Goal: Task Accomplishment & Management: Manage account settings

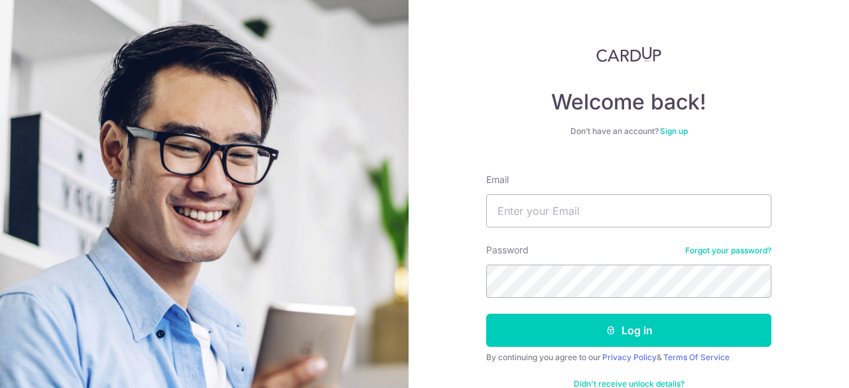
type input "[PERSON_NAME][EMAIL_ADDRESS][DOMAIN_NAME]"
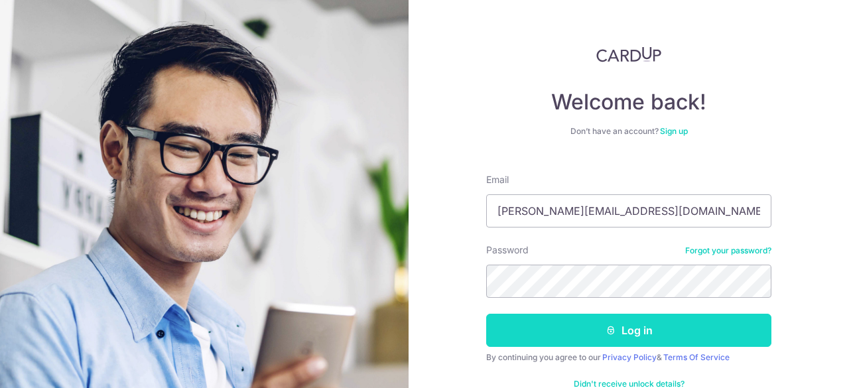
click at [553, 328] on button "Log in" at bounding box center [628, 330] width 285 height 33
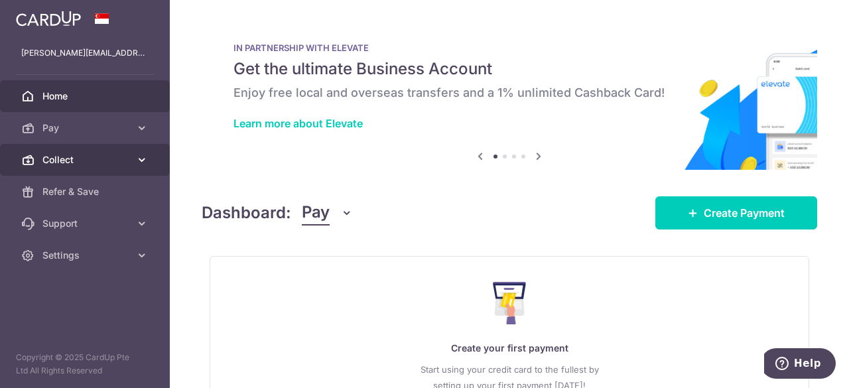
click at [124, 156] on span "Collect" at bounding box center [86, 159] width 88 height 13
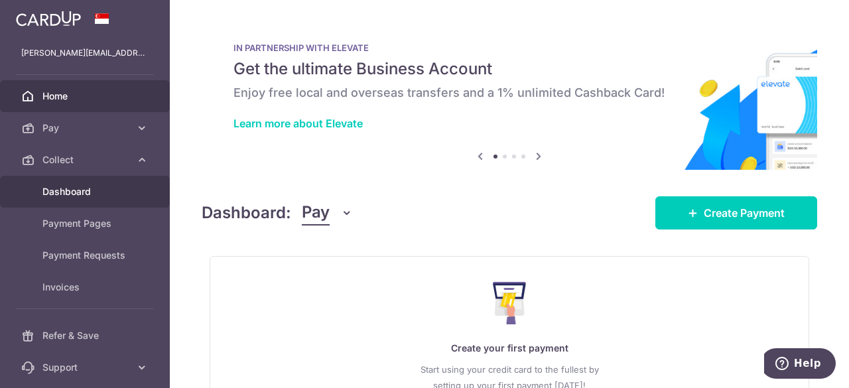
click at [86, 190] on span "Dashboard" at bounding box center [86, 191] width 88 height 13
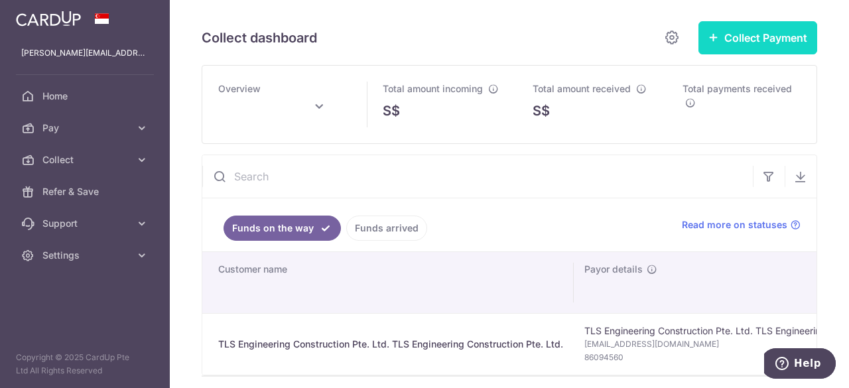
click at [708, 36] on icon "button" at bounding box center [713, 37] width 11 height 11
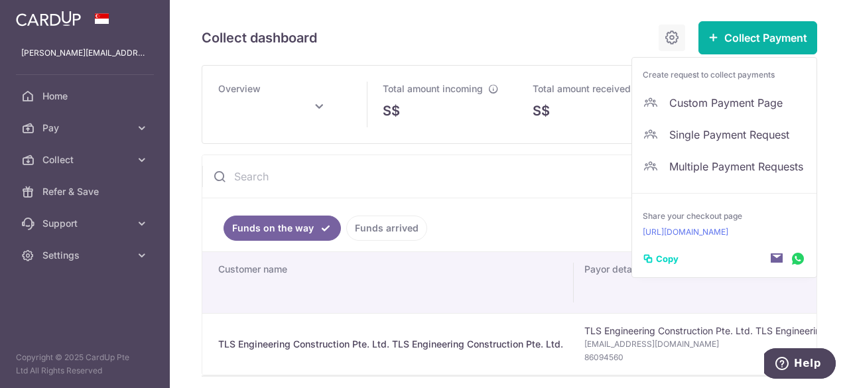
click at [664, 40] on icon at bounding box center [672, 37] width 16 height 17
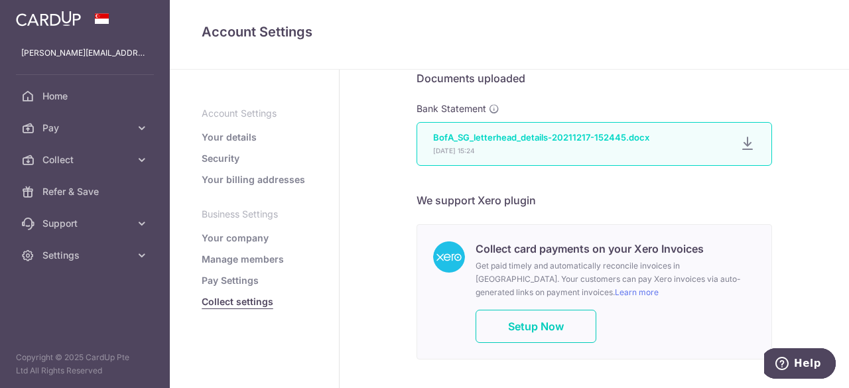
scroll to position [805, 0]
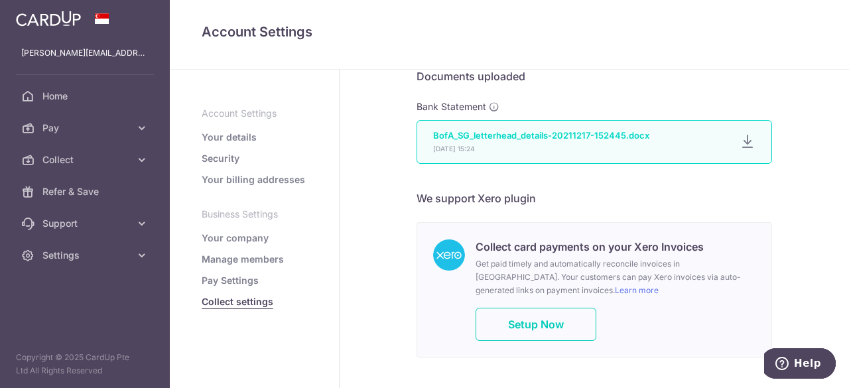
click at [739, 141] on icon at bounding box center [747, 141] width 16 height 17
click at [668, 194] on h6 "We support Xero plugin" at bounding box center [593, 198] width 355 height 16
click at [233, 278] on link "Pay Settings" at bounding box center [230, 280] width 57 height 13
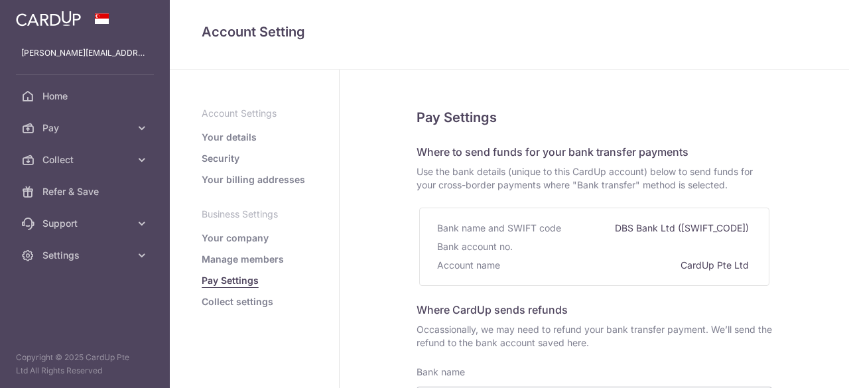
select select
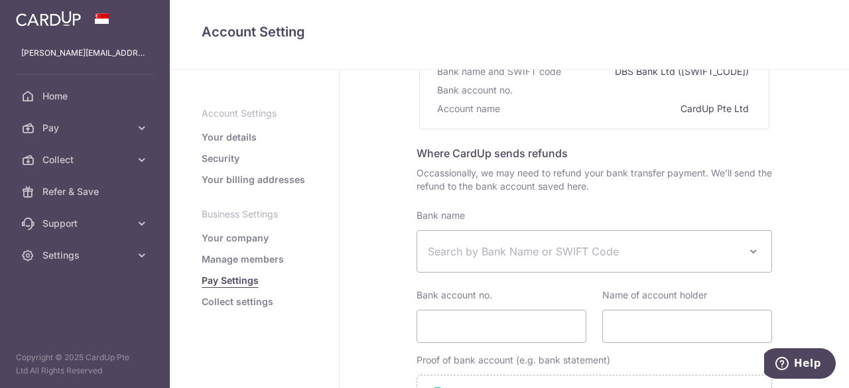
scroll to position [165, 0]
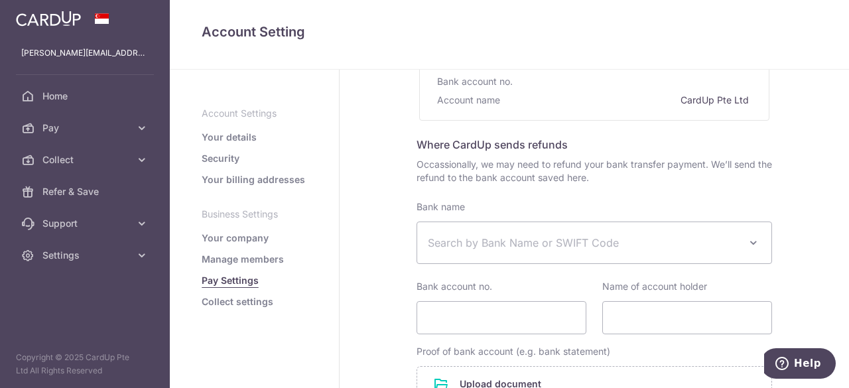
click at [244, 300] on link "Collect settings" at bounding box center [238, 301] width 72 height 13
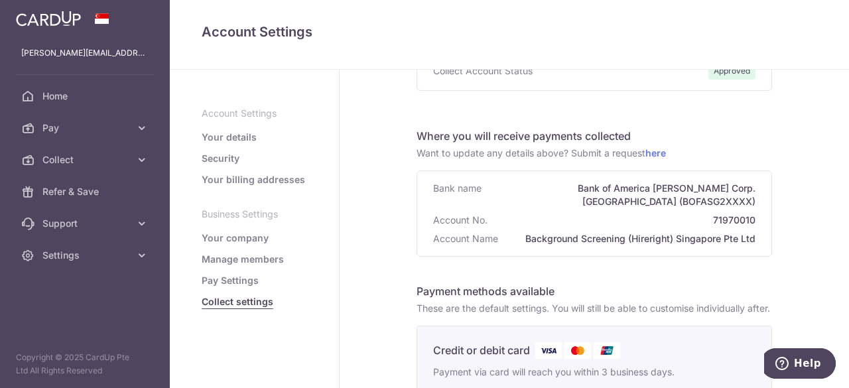
scroll to position [107, 0]
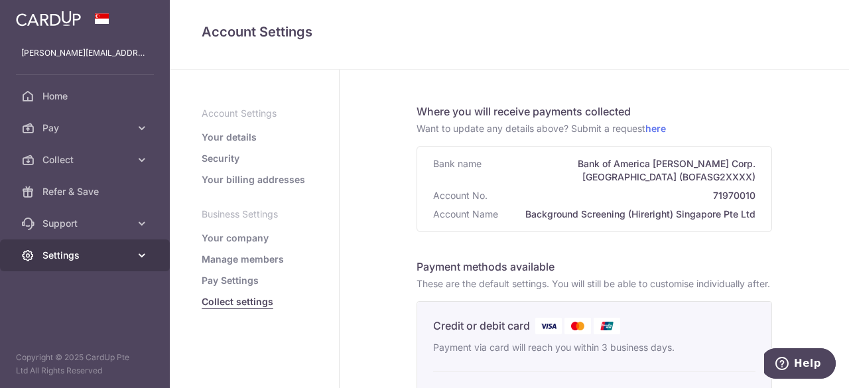
click at [141, 254] on icon at bounding box center [141, 255] width 13 height 13
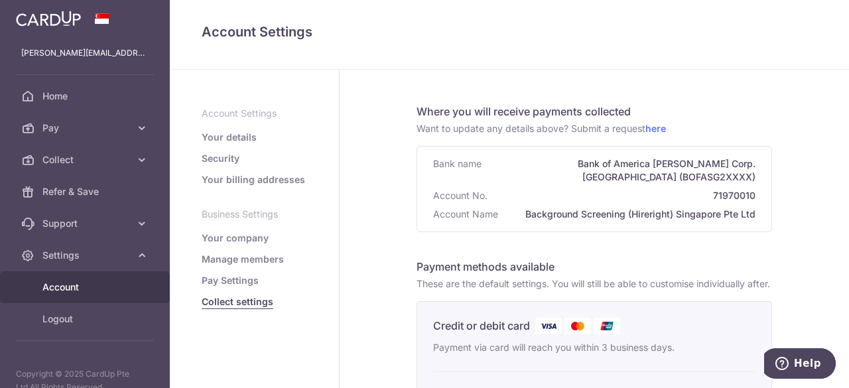
click at [66, 290] on span "Account" at bounding box center [86, 286] width 88 height 13
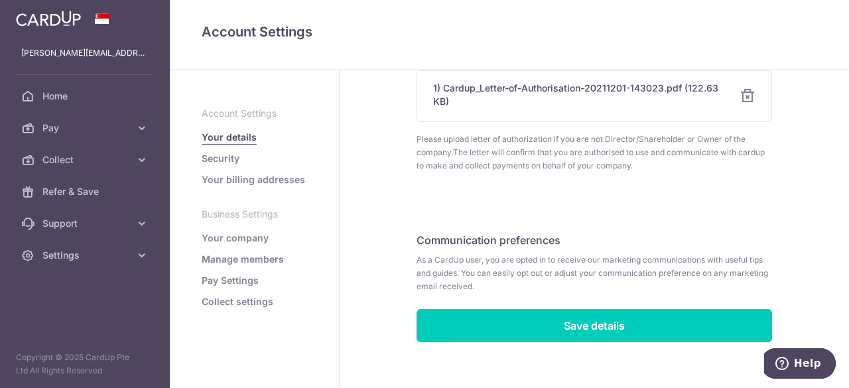
scroll to position [815, 0]
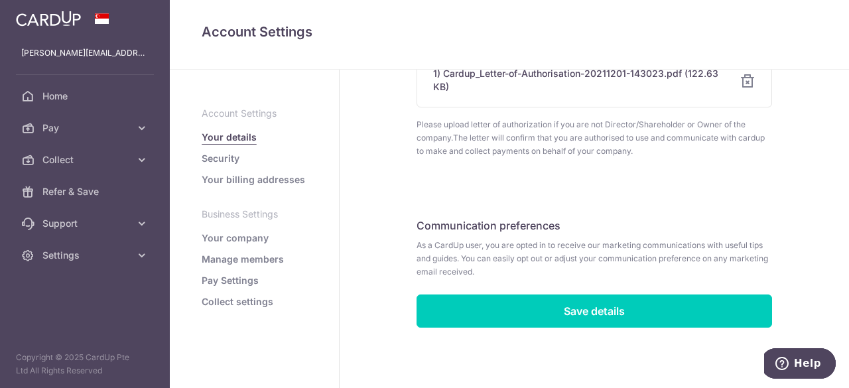
click at [225, 157] on link "Security" at bounding box center [221, 158] width 38 height 13
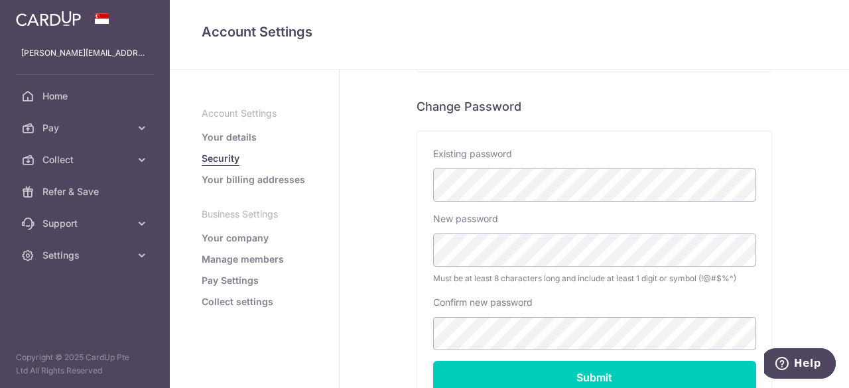
scroll to position [269, 0]
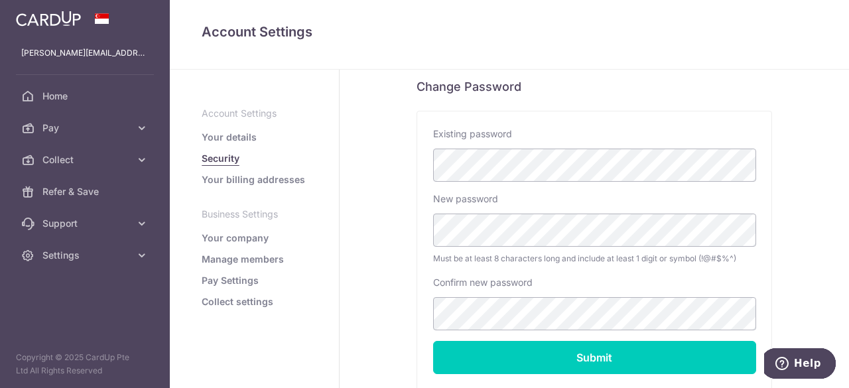
click at [250, 236] on link "Your company" at bounding box center [235, 237] width 67 height 13
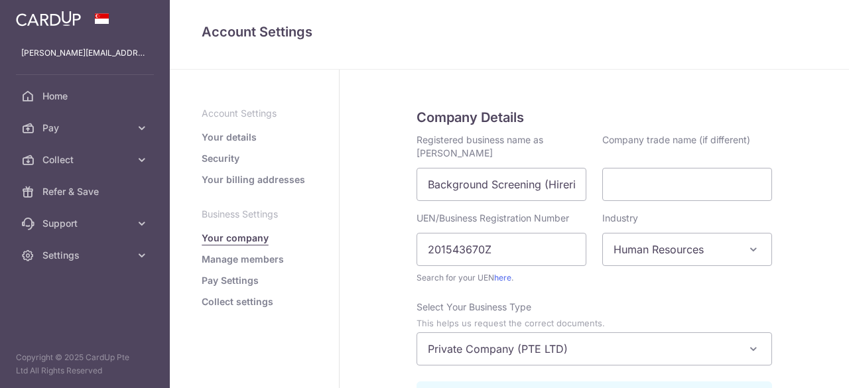
click at [250, 276] on link "Pay Settings" at bounding box center [230, 280] width 57 height 13
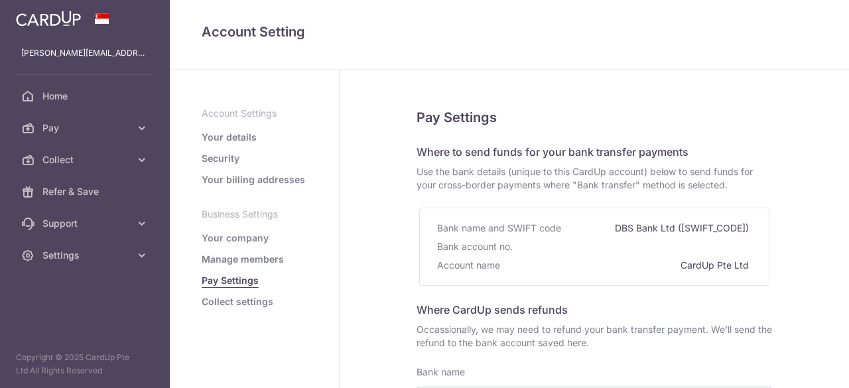
select select
click at [228, 300] on link "Collect settings" at bounding box center [238, 301] width 72 height 13
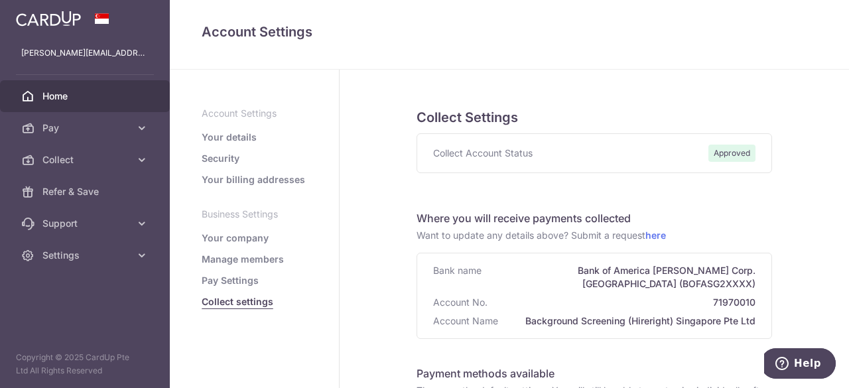
click at [60, 91] on span "Home" at bounding box center [86, 95] width 88 height 13
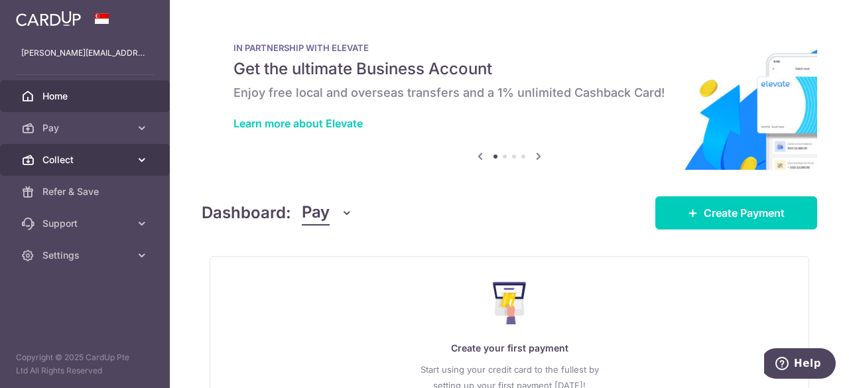
click at [59, 158] on span "Collect" at bounding box center [86, 159] width 88 height 13
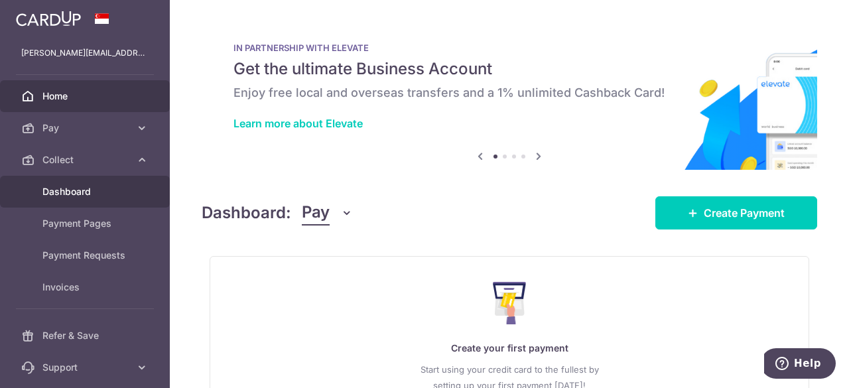
click at [69, 190] on span "Dashboard" at bounding box center [86, 191] width 88 height 13
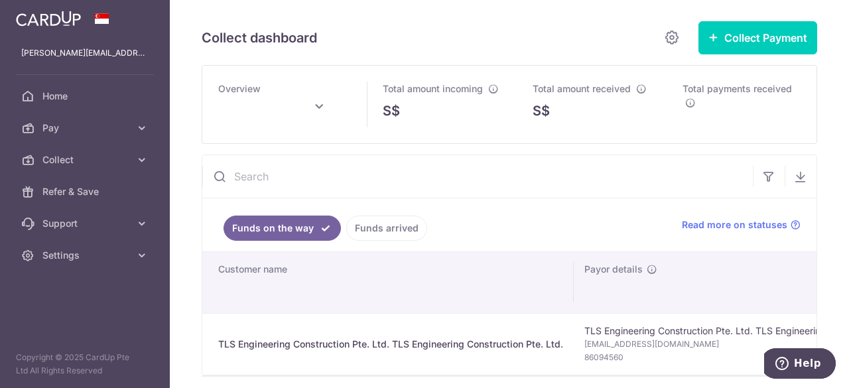
click at [319, 105] on icon at bounding box center [319, 107] width 16 height 16
click at [204, 144] on link "Prev" at bounding box center [203, 143] width 16 height 16
click at [371, 176] on button "Done" at bounding box center [369, 180] width 34 height 18
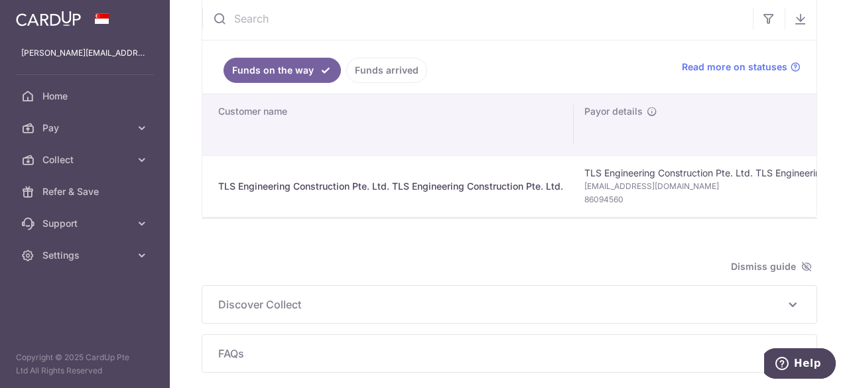
scroll to position [165, 0]
type input "August 2025"
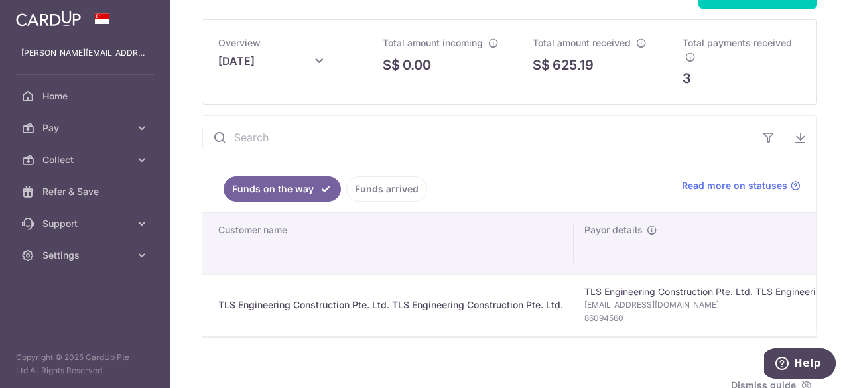
scroll to position [47, 0]
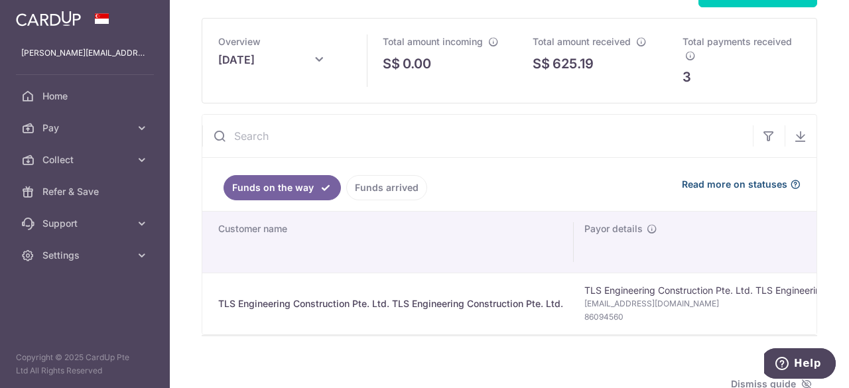
click at [709, 182] on span "Read more on statuses" at bounding box center [733, 184] width 105 height 13
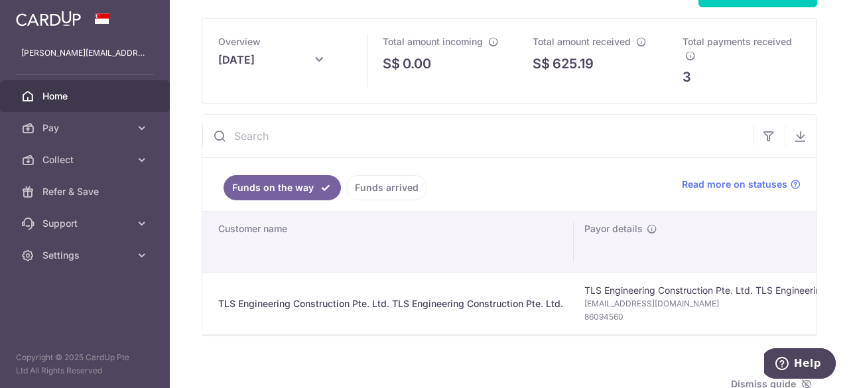
click at [64, 94] on span "Home" at bounding box center [86, 95] width 88 height 13
